Goal: Task Accomplishment & Management: Manage account settings

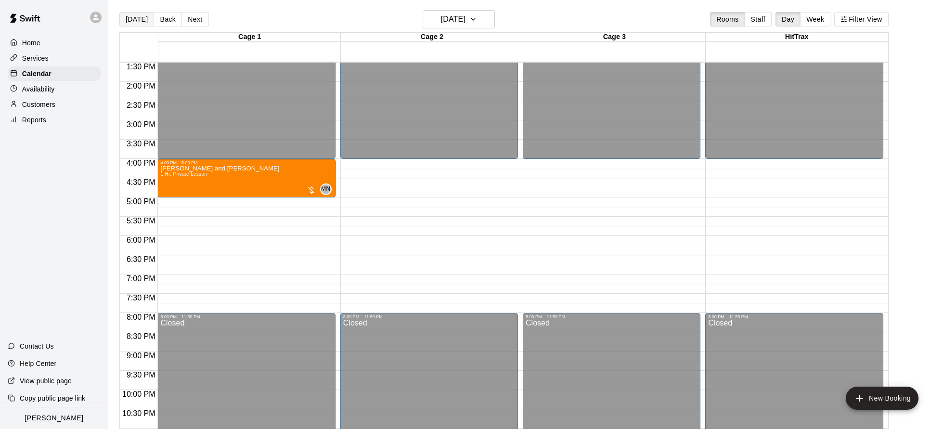
scroll to position [4, 0]
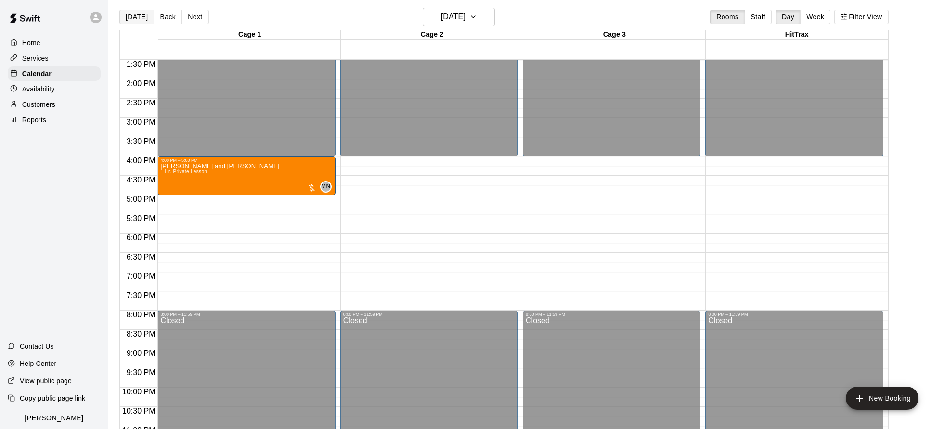
click at [144, 19] on button "[DATE]" at bounding box center [136, 17] width 35 height 14
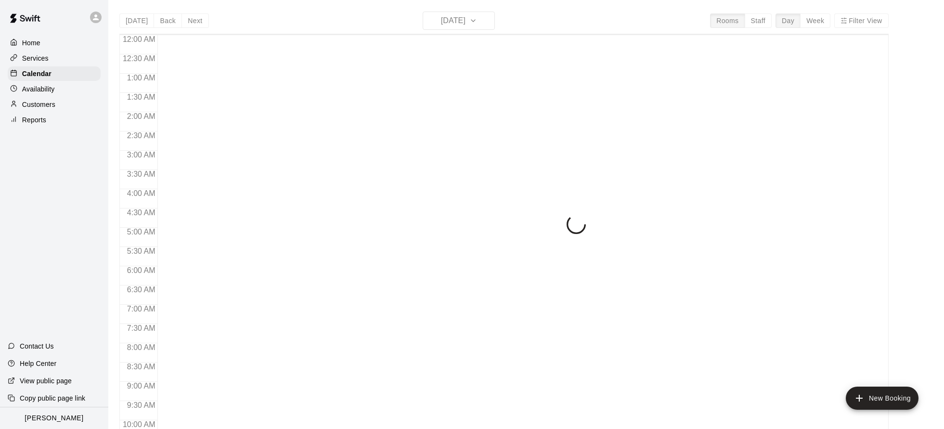
scroll to position [520, 0]
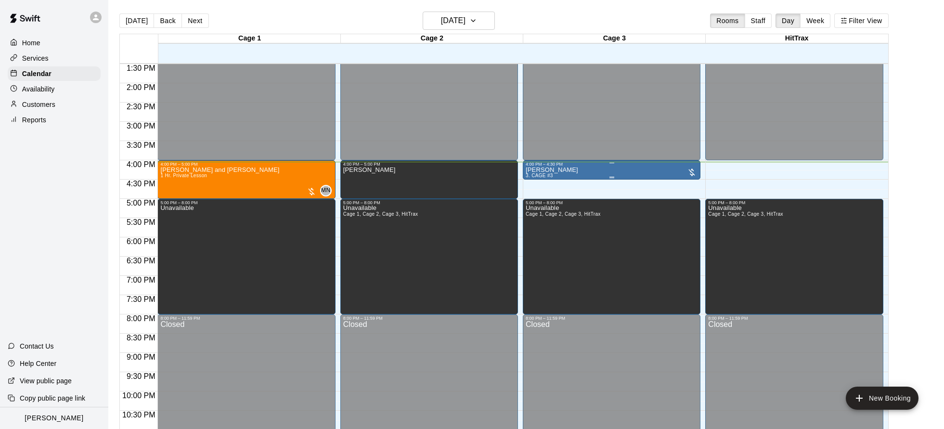
click at [689, 173] on div at bounding box center [692, 172] width 10 height 10
click at [698, 202] on img "edit" at bounding box center [696, 200] width 11 height 11
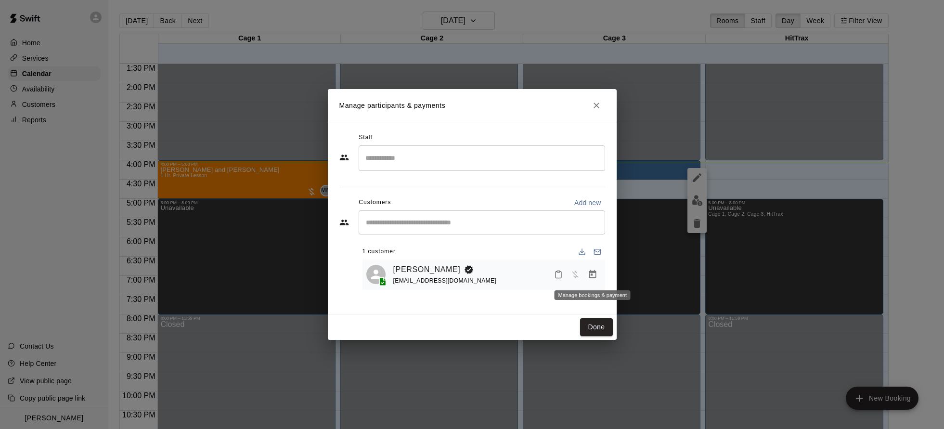
click at [589, 272] on icon "Manage bookings & payment" at bounding box center [591, 274] width 7 height 8
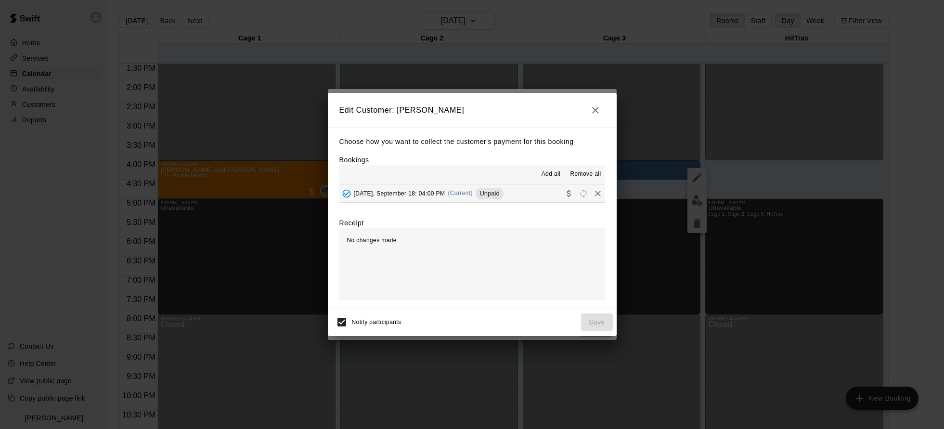
click at [596, 110] on icon "button" at bounding box center [595, 110] width 12 height 12
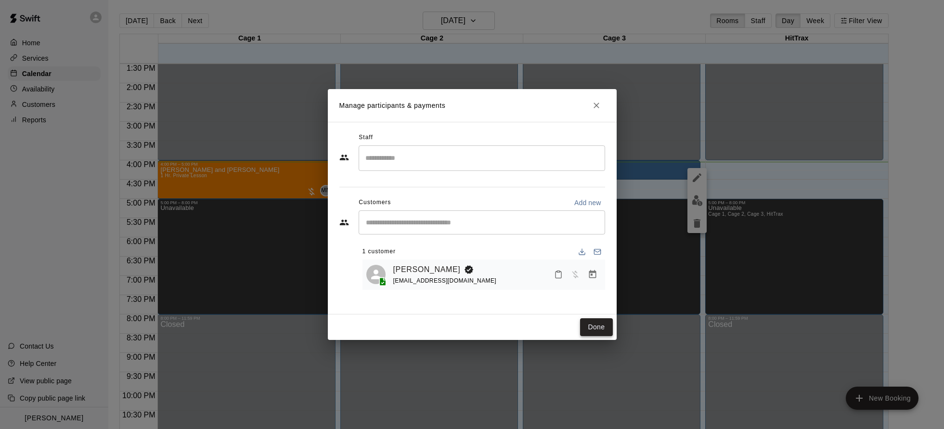
click at [608, 329] on button "Done" at bounding box center [596, 327] width 32 height 18
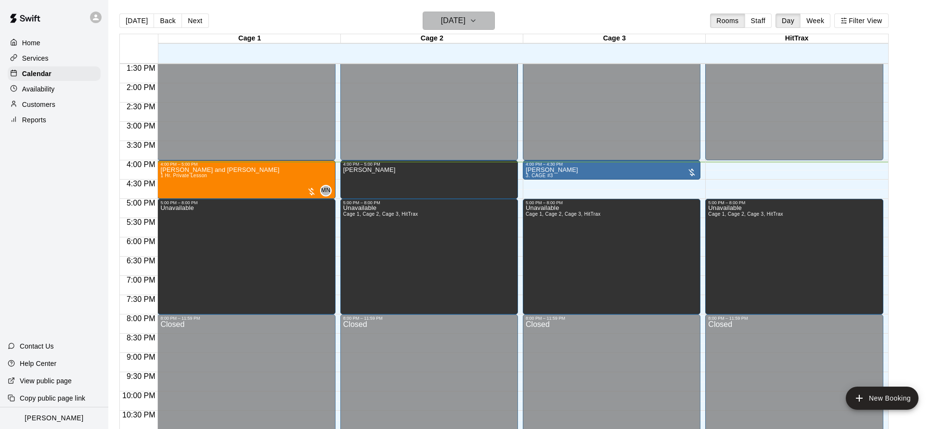
click at [465, 23] on h6 "[DATE]" at bounding box center [453, 20] width 25 height 13
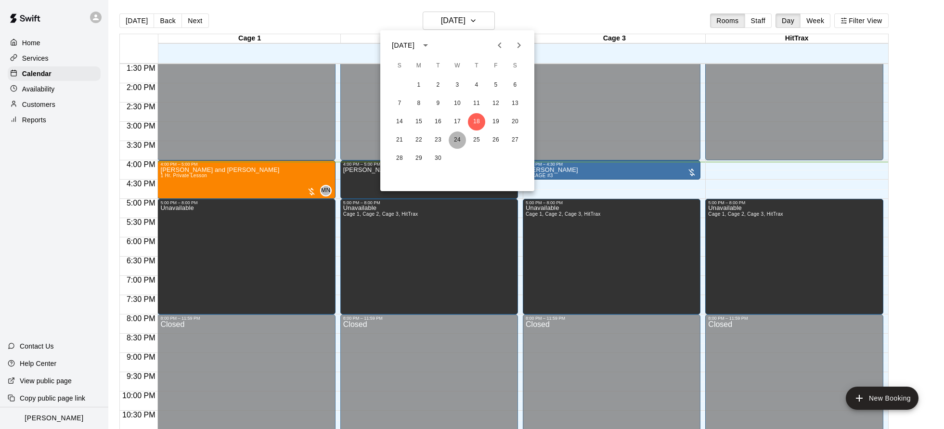
click at [452, 140] on button "24" at bounding box center [456, 139] width 17 height 17
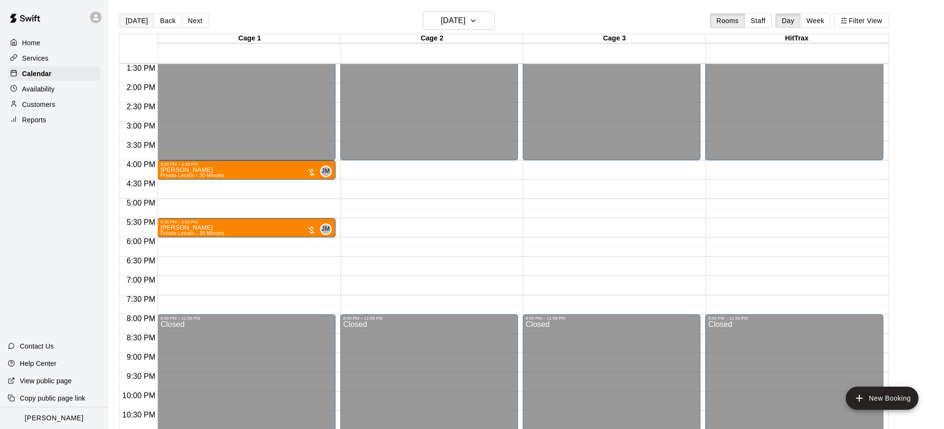
click at [128, 26] on button "[DATE]" at bounding box center [136, 20] width 35 height 14
